Goal: Task Accomplishment & Management: Manage account settings

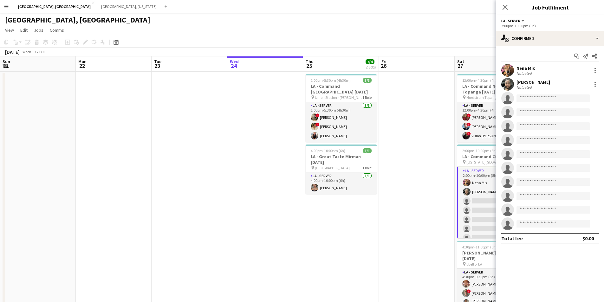
click at [599, 39] on div "single-neutral-actions-check-2 Confirmed" at bounding box center [550, 38] width 108 height 15
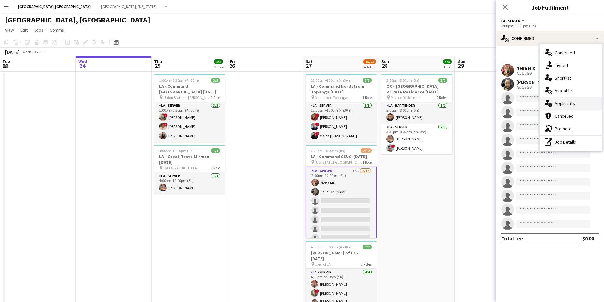
click at [578, 105] on div "single-neutral-actions-information Applicants" at bounding box center [571, 103] width 63 height 13
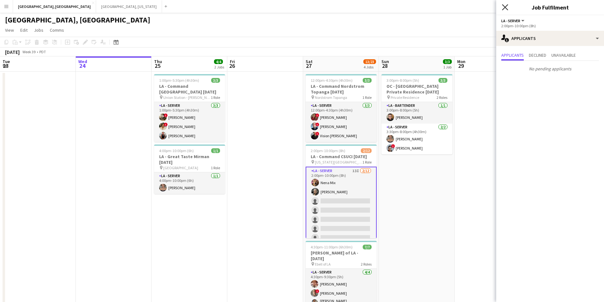
click at [508, 4] on icon "Close pop-in" at bounding box center [505, 7] width 6 height 6
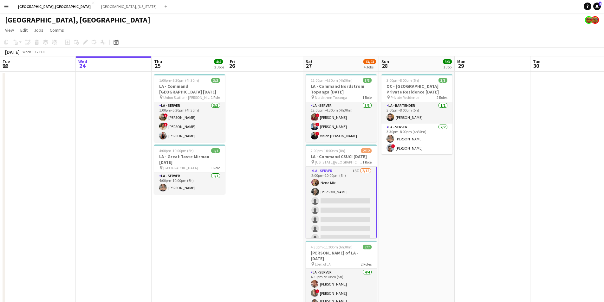
click at [331, 209] on app-card-role "LA - Server 13I [DATE] 2:00pm-10:00pm (8h) Nena Mix [PERSON_NAME] single-neutra…" at bounding box center [341, 229] width 71 height 124
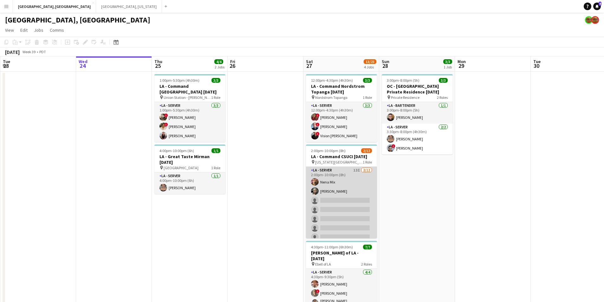
click at [326, 208] on app-card-role "LA - Server 13I [DATE] 2:00pm-10:00pm (8h) Nena Mix [PERSON_NAME] single-neutra…" at bounding box center [341, 228] width 71 height 123
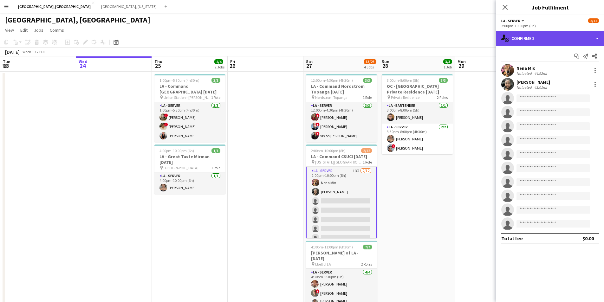
click at [600, 37] on div "single-neutral-actions-check-2 Confirmed" at bounding box center [550, 38] width 108 height 15
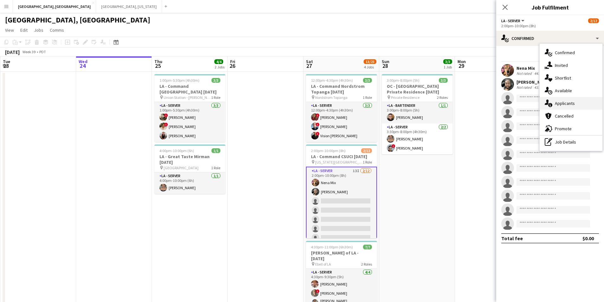
click at [561, 103] on span "Applicants" at bounding box center [565, 104] width 20 height 6
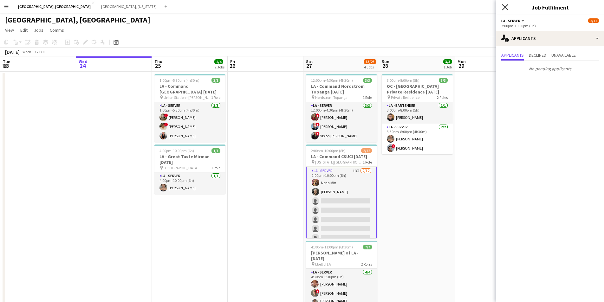
click at [502, 7] on icon "Close pop-in" at bounding box center [505, 7] width 6 height 6
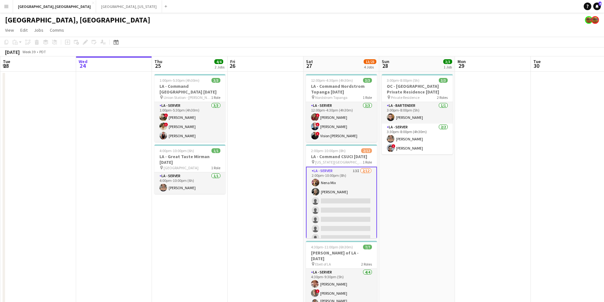
click at [358, 218] on app-card-role "LA - Server 13I [DATE] 2:00pm-10:00pm (8h) Nena Mix [PERSON_NAME] single-neutra…" at bounding box center [341, 229] width 71 height 124
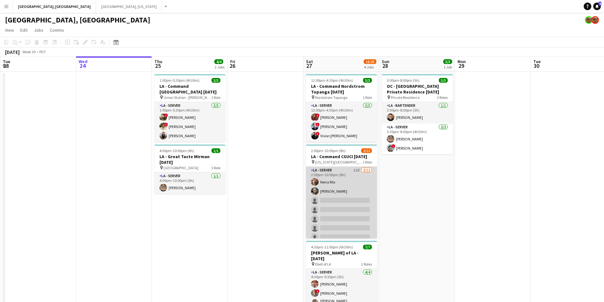
click at [342, 211] on app-card-role "LA - Server 13I [DATE] 2:00pm-10:00pm (8h) Nena Mix [PERSON_NAME] single-neutra…" at bounding box center [341, 228] width 71 height 123
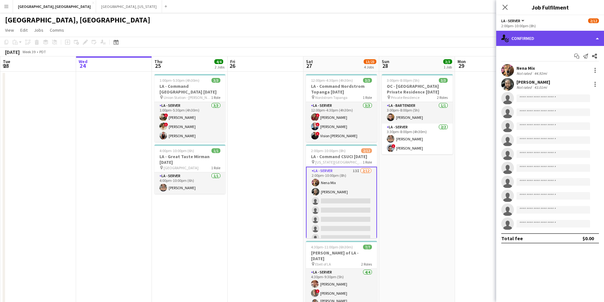
click at [600, 39] on div "single-neutral-actions-check-2 Confirmed" at bounding box center [550, 38] width 108 height 15
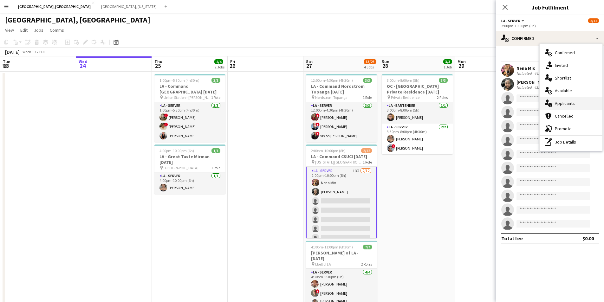
click at [576, 106] on div "single-neutral-actions-information Applicants" at bounding box center [571, 103] width 63 height 13
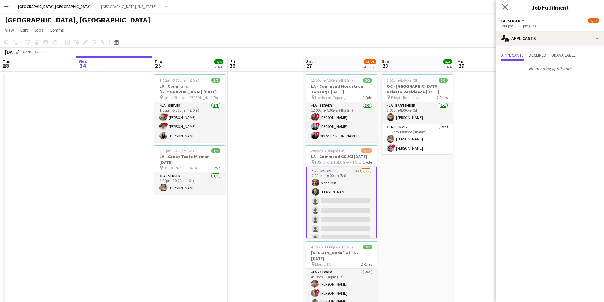
click at [508, 11] on app-icon "Close pop-in" at bounding box center [505, 7] width 9 height 9
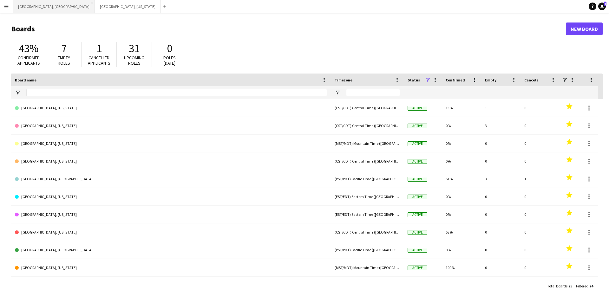
drag, startPoint x: 24, startPoint y: 4, endPoint x: 34, endPoint y: 10, distance: 11.3
click at [25, 4] on button "Los Angeles, CA Close" at bounding box center [54, 6] width 82 height 12
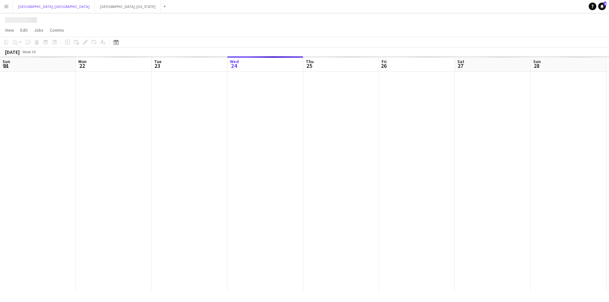
scroll to position [0, 152]
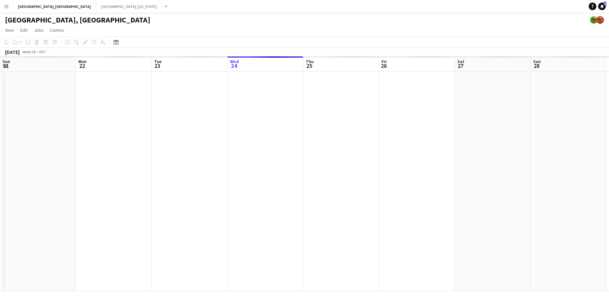
drag, startPoint x: 150, startPoint y: 181, endPoint x: 410, endPoint y: 177, distance: 259.5
click at [420, 176] on app-calendar-viewport "Fri 19 Sat 20 Sun 21 Mon 22 Tue 23 Wed 24 Thu 25 Fri 26 Sat 27 Sun 28 Mon 29 Tu…" at bounding box center [304, 173] width 609 height 235
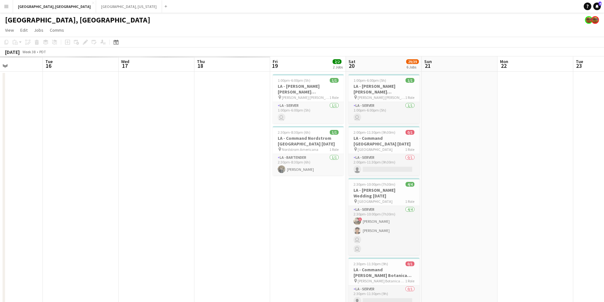
scroll to position [0, 165]
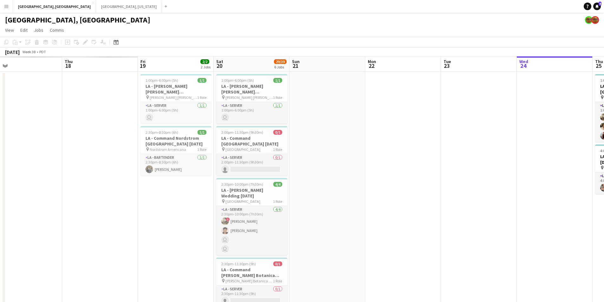
drag, startPoint x: 204, startPoint y: 183, endPoint x: 330, endPoint y: 178, distance: 125.4
click at [330, 178] on app-calendar-viewport "Mon 15 Tue 16 Wed 17 Thu 18 Fri 19 2/2 2 Jobs Sat 20 29/39 6 Jobs Sun 21 Mon 22…" at bounding box center [302, 285] width 604 height 458
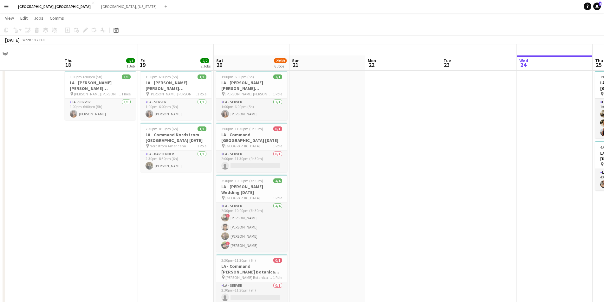
scroll to position [0, 0]
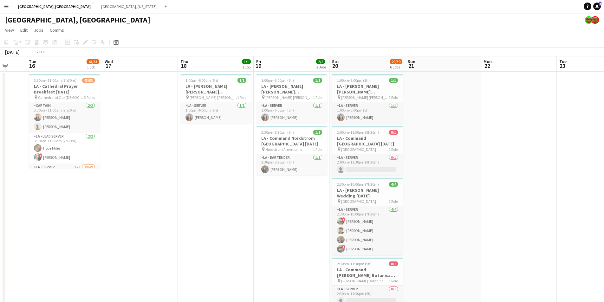
drag, startPoint x: 118, startPoint y: 195, endPoint x: 408, endPoint y: 199, distance: 290.0
click at [455, 199] on app-calendar-viewport "Sun 14 Mon 15 Tue 16 43/53 1 Job Wed 17 Thu 18 1/1 1 Job Fri 19 2/2 2 Jobs Sat …" at bounding box center [302, 285] width 604 height 458
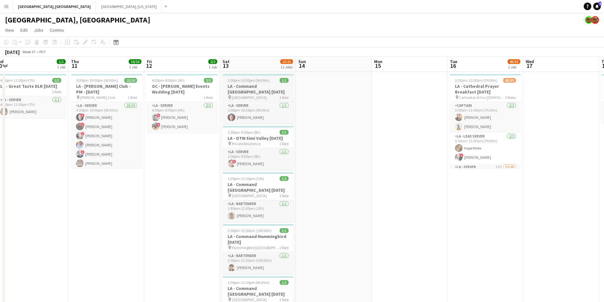
click at [275, 86] on h3 "LA - Command Quail Ranch 9.13.25" at bounding box center [258, 88] width 71 height 11
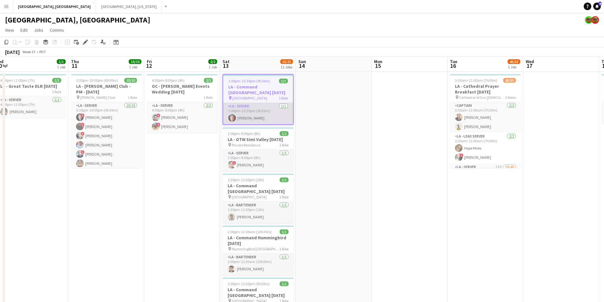
click at [259, 117] on app-card-role "LA - Server 1/1 1:00pm-10:30pm (9h30m) Jessica Garcia" at bounding box center [258, 114] width 70 height 22
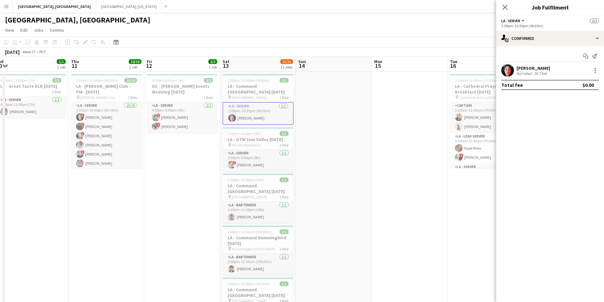
click at [527, 70] on div "Jessica Garcia" at bounding box center [534, 68] width 34 height 6
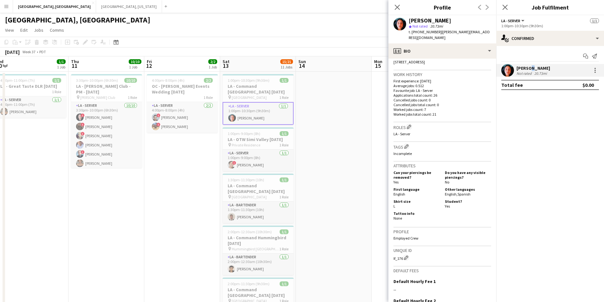
scroll to position [159, 0]
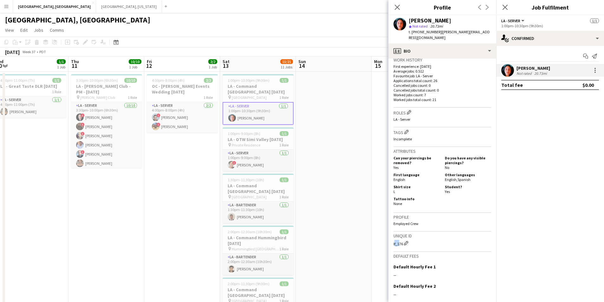
drag, startPoint x: 397, startPoint y: 240, endPoint x: 393, endPoint y: 241, distance: 4.2
click at [393, 241] on app-crew-profile-bio "Open photos pop-in Gender Female Birthday 07-08-2002 (23 years) Location 8741 M…" at bounding box center [443, 181] width 108 height 244
click at [395, 241] on div "Unique ID lf_176 Edit crew unique ID" at bounding box center [443, 242] width 98 height 20
click at [397, 241] on div "Unique ID lf_176 Edit crew unique ID" at bounding box center [443, 242] width 98 height 20
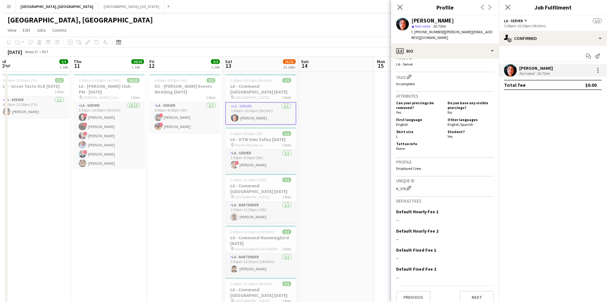
scroll to position [214, 0]
drag, startPoint x: 402, startPoint y: 184, endPoint x: 398, endPoint y: 185, distance: 3.6
click at [398, 185] on div "lf_176 Edit crew unique ID" at bounding box center [443, 187] width 98 height 6
click at [400, 9] on icon "Close pop-in" at bounding box center [397, 7] width 6 height 6
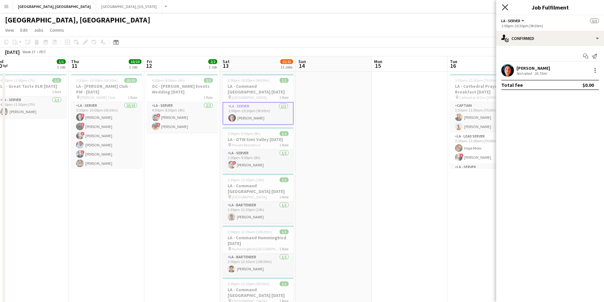
click at [506, 9] on icon at bounding box center [505, 7] width 6 height 6
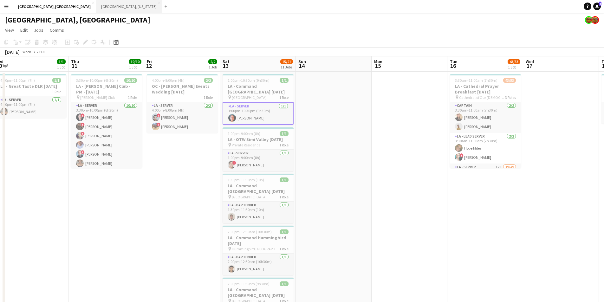
click at [96, 5] on button "Dallas, Texas Close" at bounding box center [129, 6] width 66 height 12
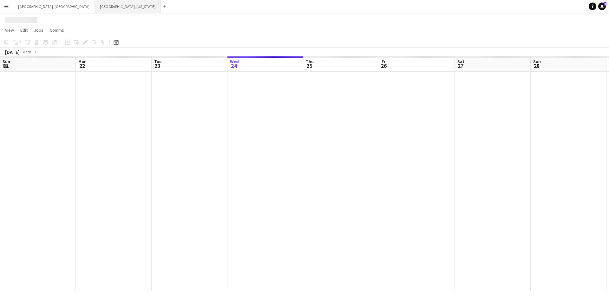
scroll to position [0, 152]
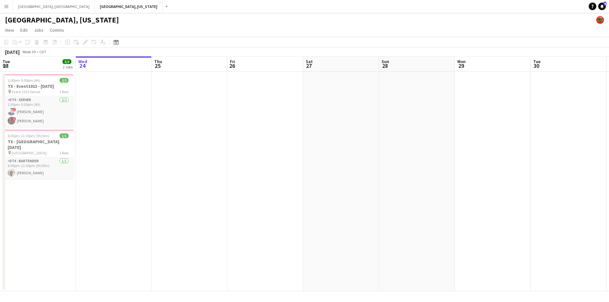
click at [2, 4] on button "Menu" at bounding box center [6, 6] width 13 height 13
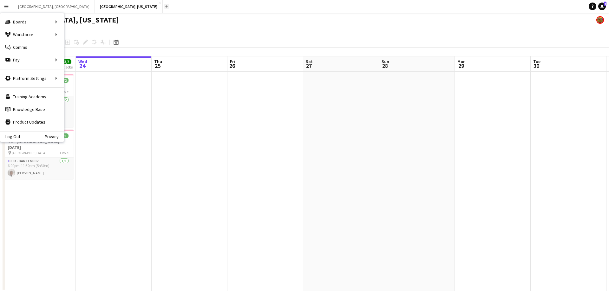
click at [165, 6] on app-icon "Add" at bounding box center [166, 6] width 3 height 3
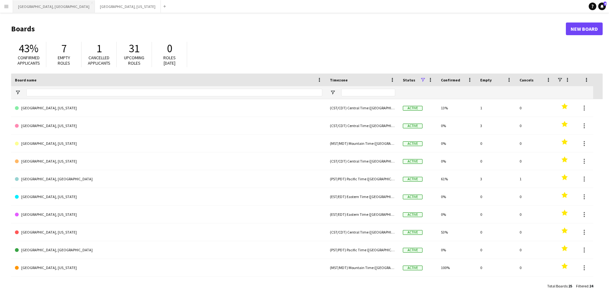
click at [30, 5] on button "Los Angeles, CA Close" at bounding box center [54, 6] width 82 height 12
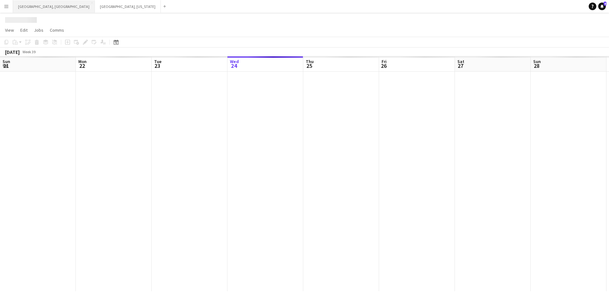
scroll to position [0, 152]
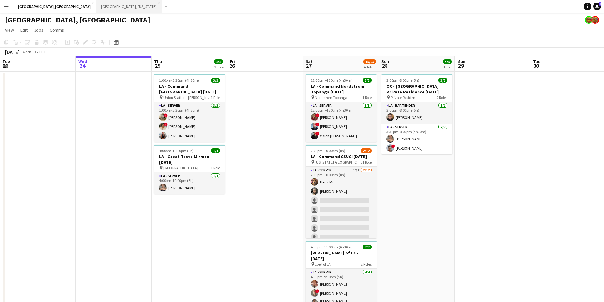
click at [96, 4] on button "Dallas, Texas Close" at bounding box center [129, 6] width 66 height 12
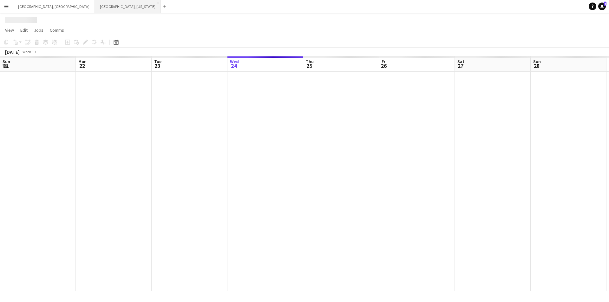
scroll to position [0, 152]
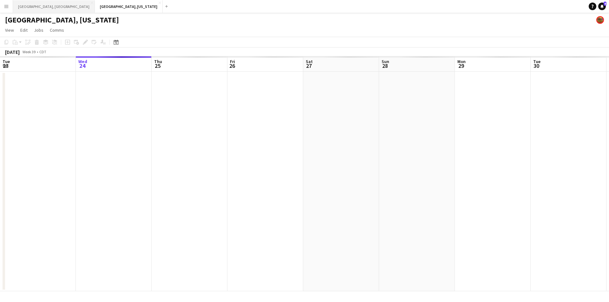
click at [30, 4] on button "Los Angeles, CA Close" at bounding box center [54, 6] width 82 height 12
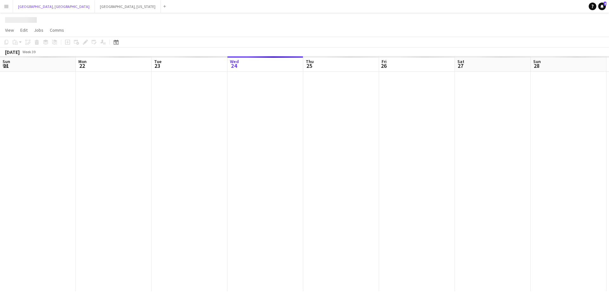
scroll to position [0, 152]
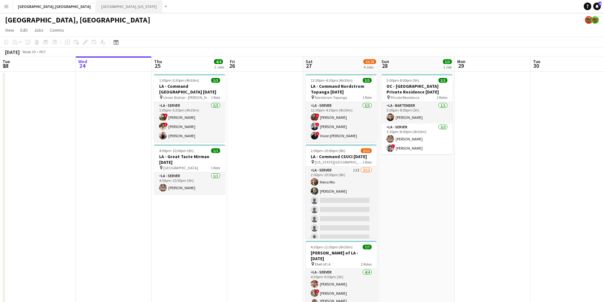
click at [96, 7] on button "Dallas, Texas Close" at bounding box center [129, 6] width 66 height 12
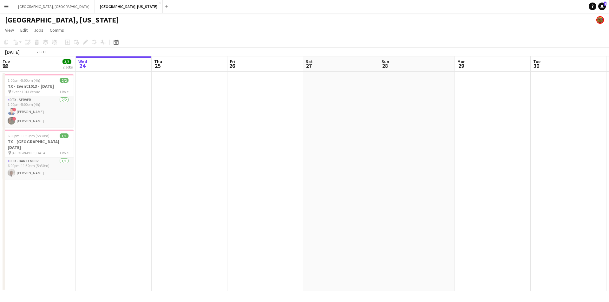
scroll to position [0, 164]
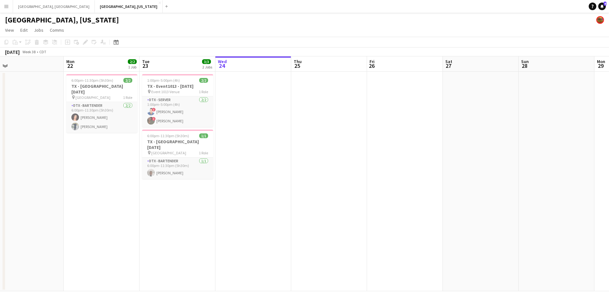
drag, startPoint x: 187, startPoint y: 141, endPoint x: 276, endPoint y: 137, distance: 88.3
click at [276, 137] on app-calendar-viewport "Fri 19 Sat 20 Sun 21 Mon 22 2/2 1 Job Tue 23 3/3 2 Jobs Wed 24 Thu 25 Fri 26 Sa…" at bounding box center [304, 173] width 609 height 235
click at [157, 108] on app-card-role "DTX - Server 2/2 1:00pm-5:00pm (4h) ! Erraldo Budhan ! Bwalya Chisanga" at bounding box center [177, 111] width 71 height 31
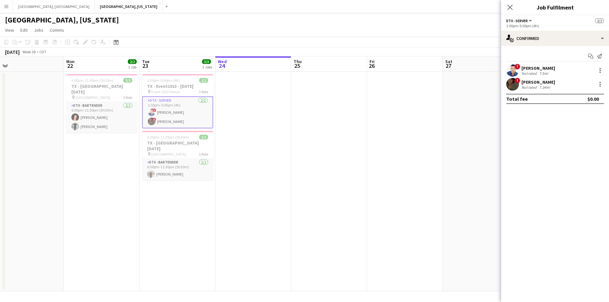
click at [538, 74] on div "7.5mi" at bounding box center [543, 73] width 11 height 5
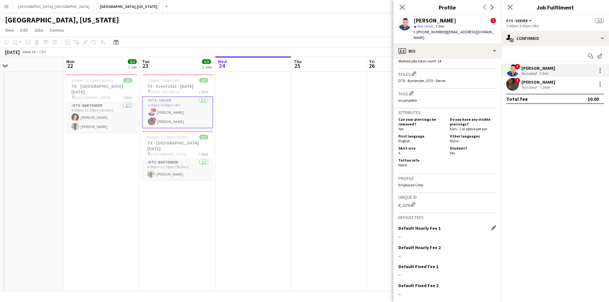
scroll to position [285, 0]
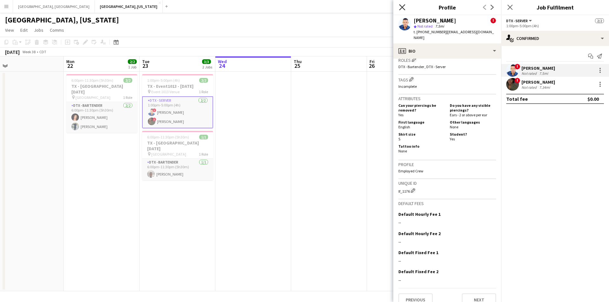
click at [400, 5] on icon "Close pop-in" at bounding box center [402, 7] width 6 height 6
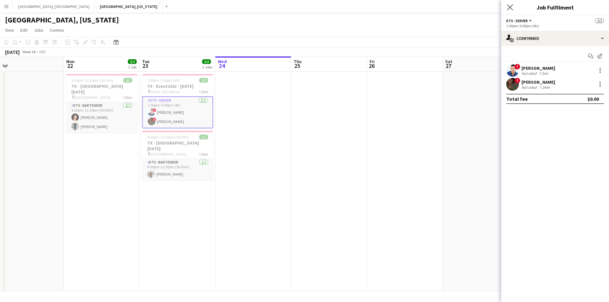
click at [507, 7] on app-icon "Close pop-in" at bounding box center [510, 7] width 9 height 9
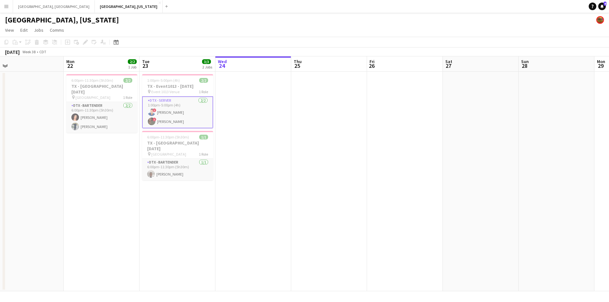
click at [296, 30] on app-page-menu "View Day view expanded Day view collapsed Month view Date picker Jump to today …" at bounding box center [304, 31] width 609 height 12
